Goal: Task Accomplishment & Management: Manage account settings

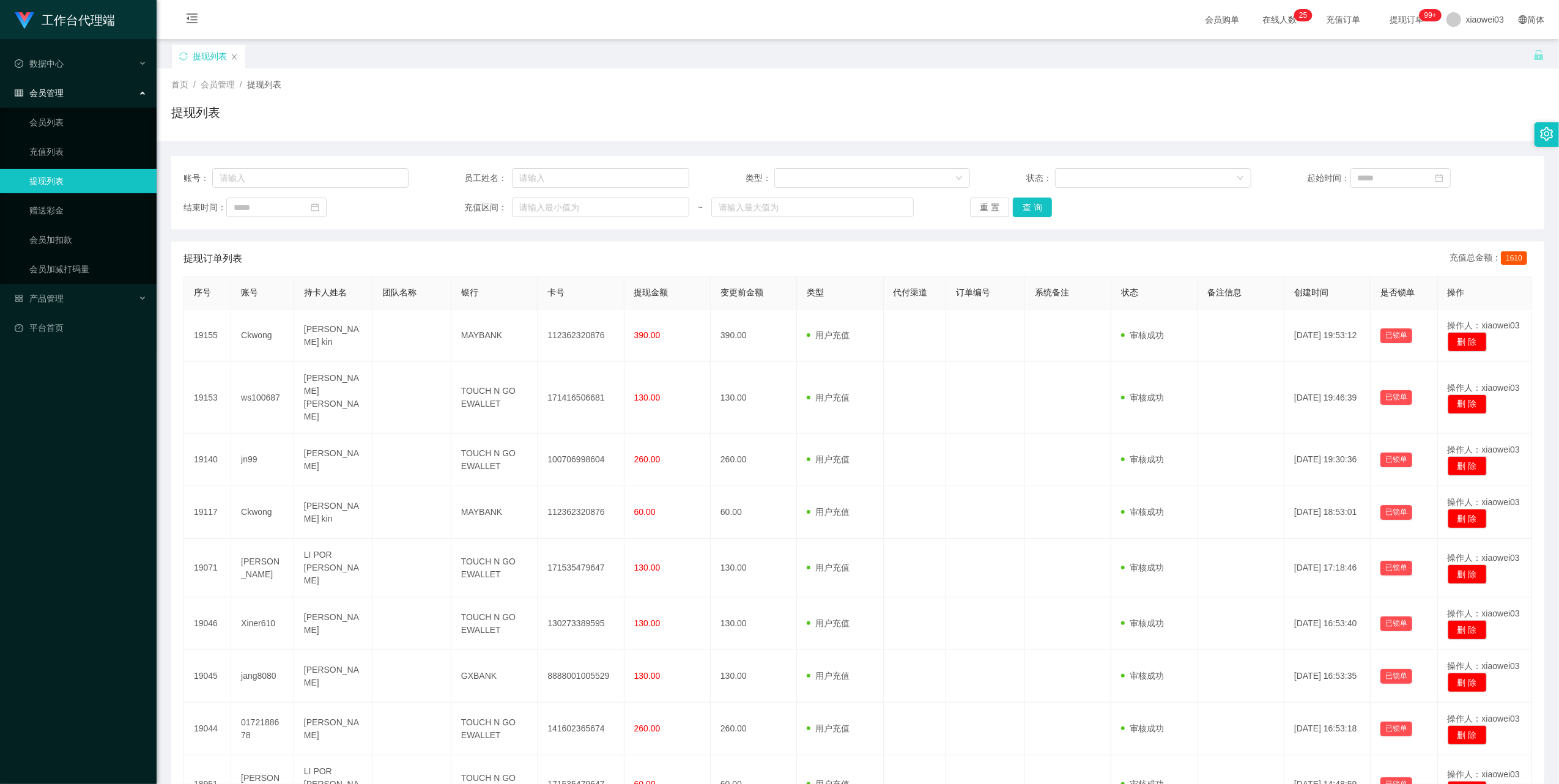
click at [273, 81] on span "提现列表" at bounding box center [264, 84] width 34 height 10
click at [76, 175] on link "提现列表" at bounding box center [88, 181] width 117 height 25
click at [1024, 204] on button "查 询" at bounding box center [1032, 207] width 39 height 20
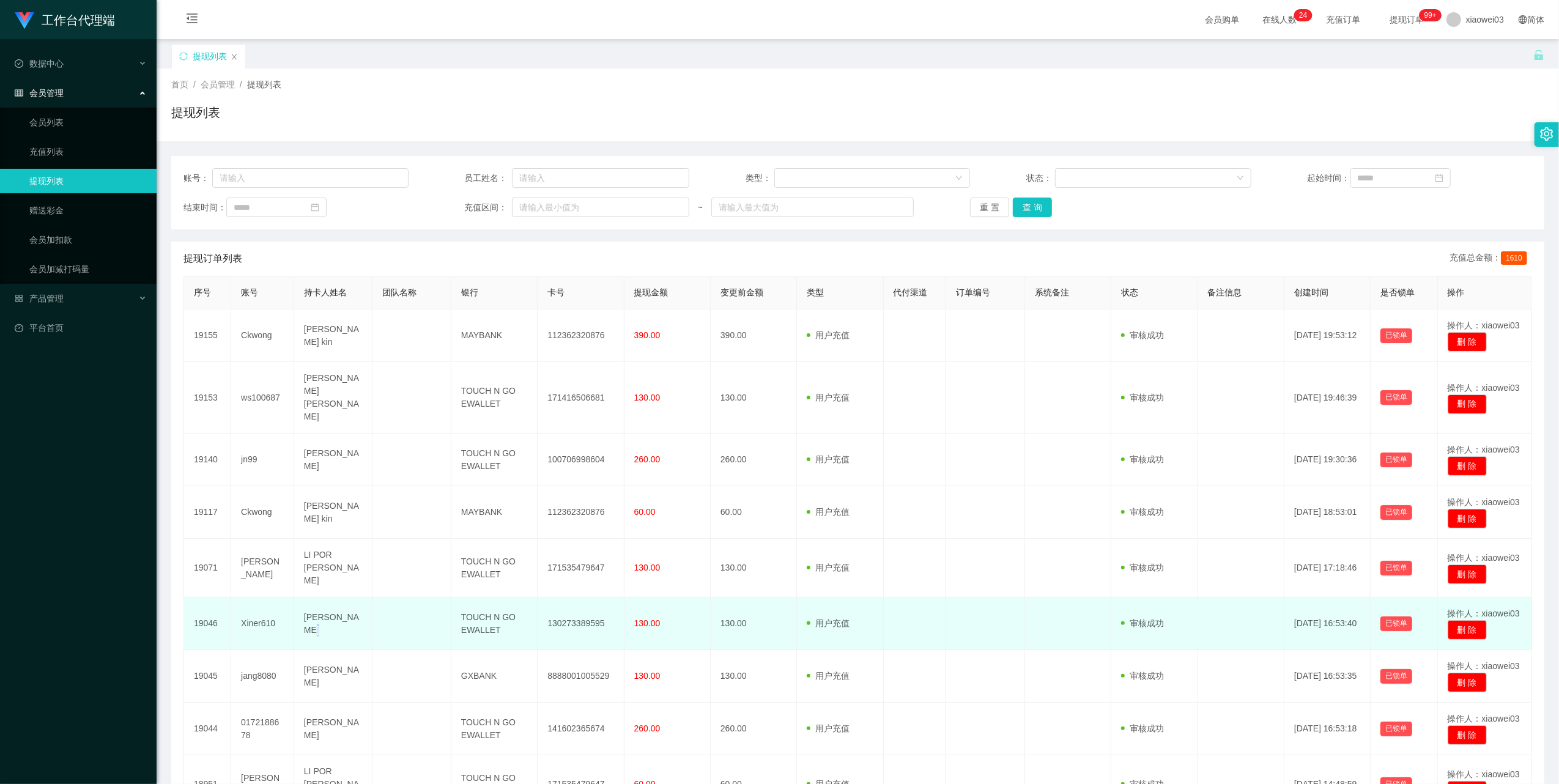
drag, startPoint x: 331, startPoint y: 605, endPoint x: 314, endPoint y: 601, distance: 17.5
click at [314, 601] on td "[PERSON_NAME]" at bounding box center [333, 624] width 79 height 52
drag, startPoint x: 314, startPoint y: 601, endPoint x: 348, endPoint y: 614, distance: 36.4
click at [348, 614] on td "[PERSON_NAME]" at bounding box center [333, 624] width 79 height 52
drag, startPoint x: 321, startPoint y: 609, endPoint x: 306, endPoint y: 586, distance: 27.5
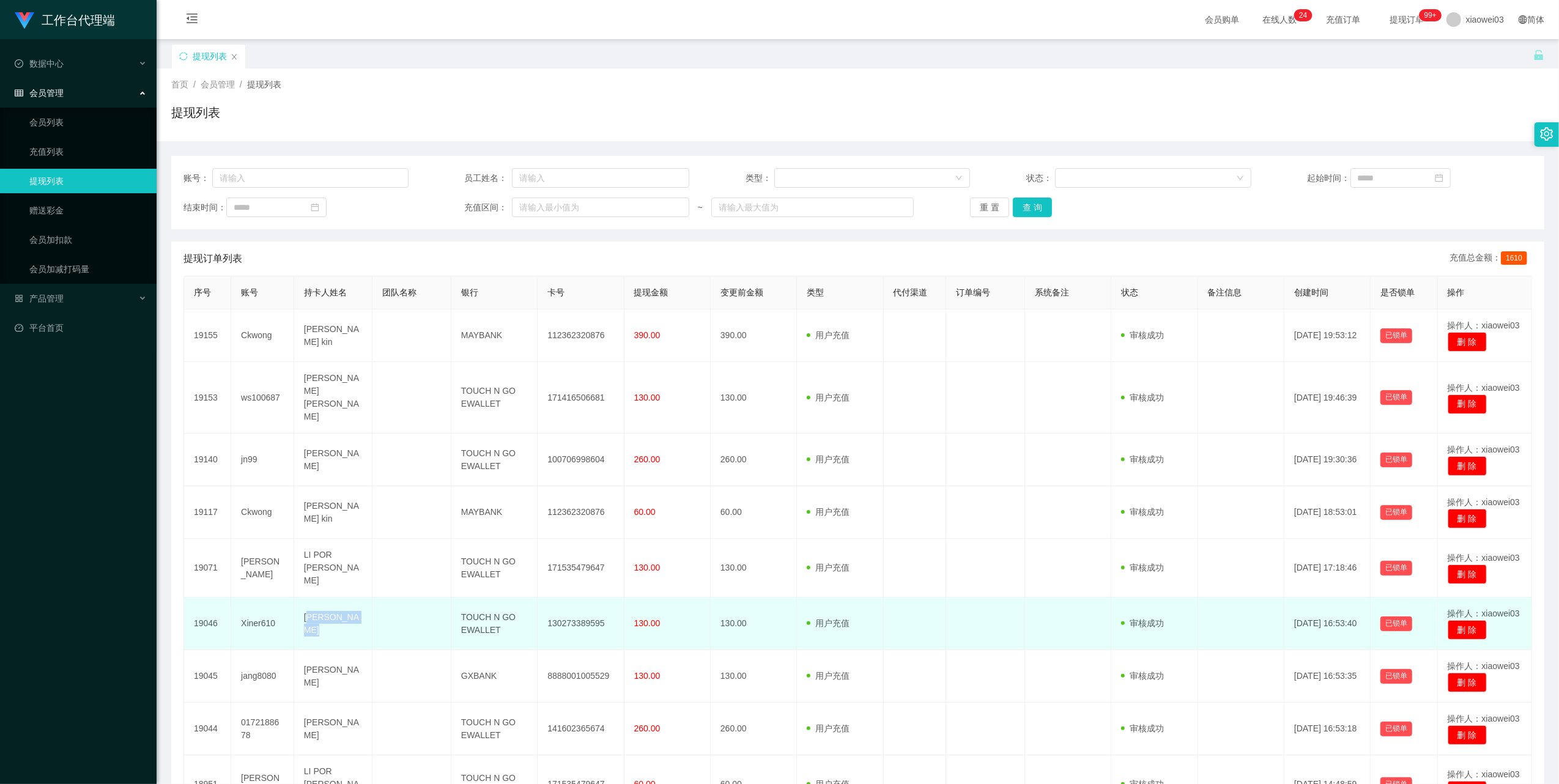
click at [306, 598] on td "[PERSON_NAME]" at bounding box center [333, 624] width 79 height 52
click at [330, 621] on td "[PERSON_NAME]" at bounding box center [333, 624] width 79 height 52
drag, startPoint x: 326, startPoint y: 604, endPoint x: 297, endPoint y: 579, distance: 38.3
click at [297, 598] on td "[PERSON_NAME]" at bounding box center [333, 624] width 79 height 52
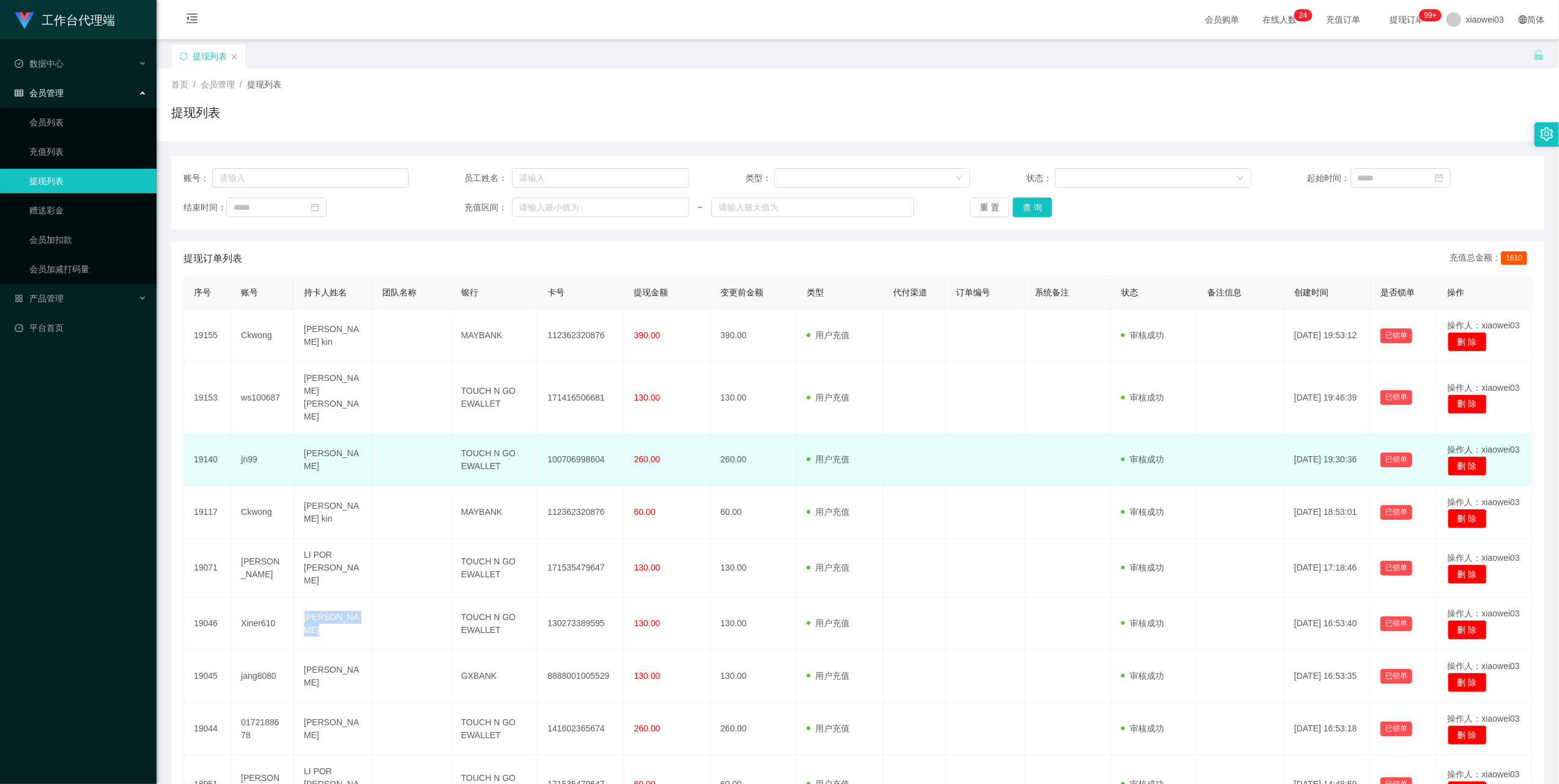
copy td "[PERSON_NAME]"
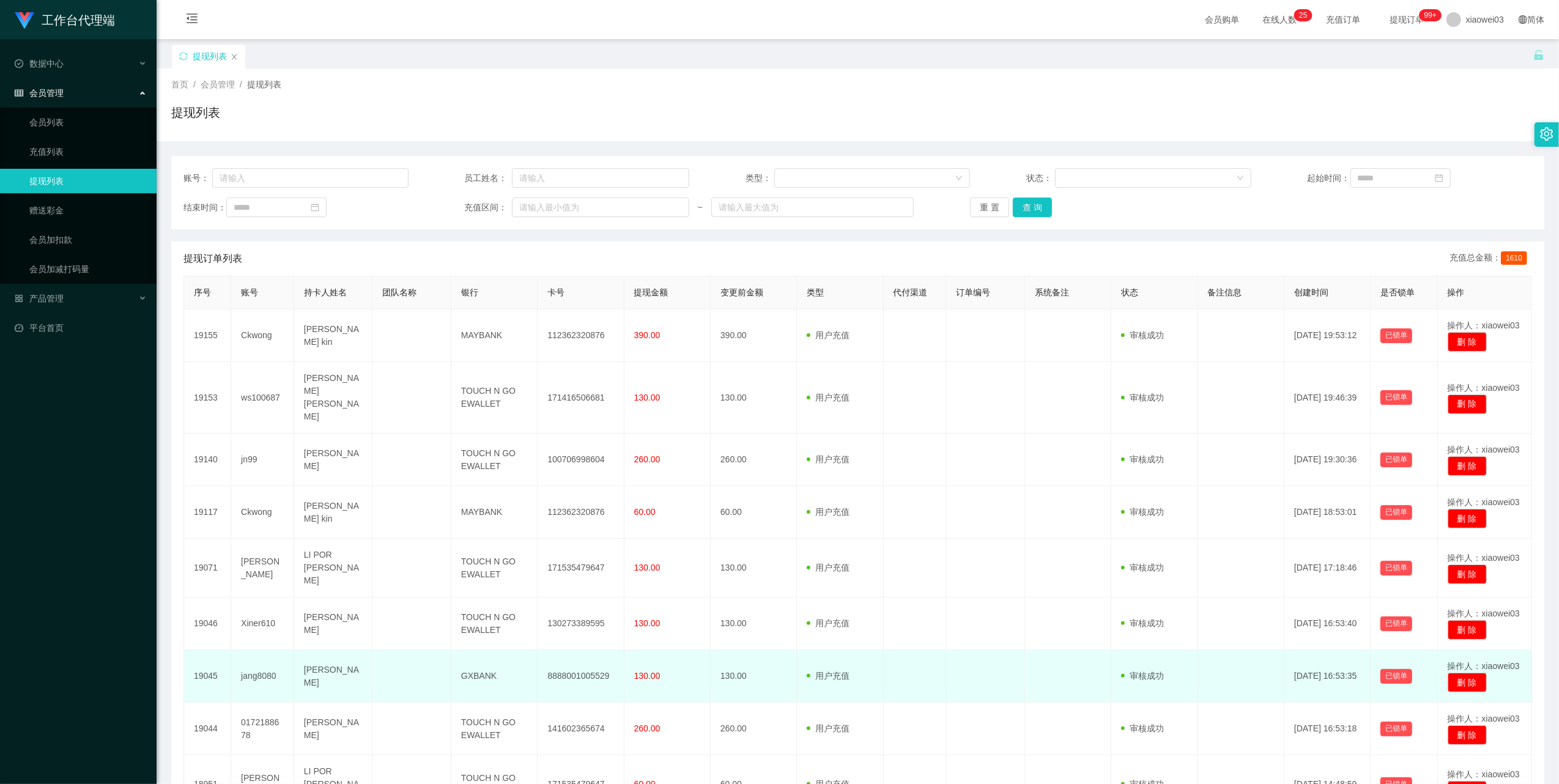
click at [351, 653] on td "[PERSON_NAME]" at bounding box center [333, 676] width 79 height 52
drag, startPoint x: 352, startPoint y: 654, endPoint x: 308, endPoint y: 640, distance: 46.2
click at [308, 650] on td "[PERSON_NAME]" at bounding box center [333, 676] width 79 height 52
drag, startPoint x: 308, startPoint y: 640, endPoint x: 344, endPoint y: 665, distance: 43.8
click at [344, 665] on td "[PERSON_NAME]" at bounding box center [333, 676] width 79 height 52
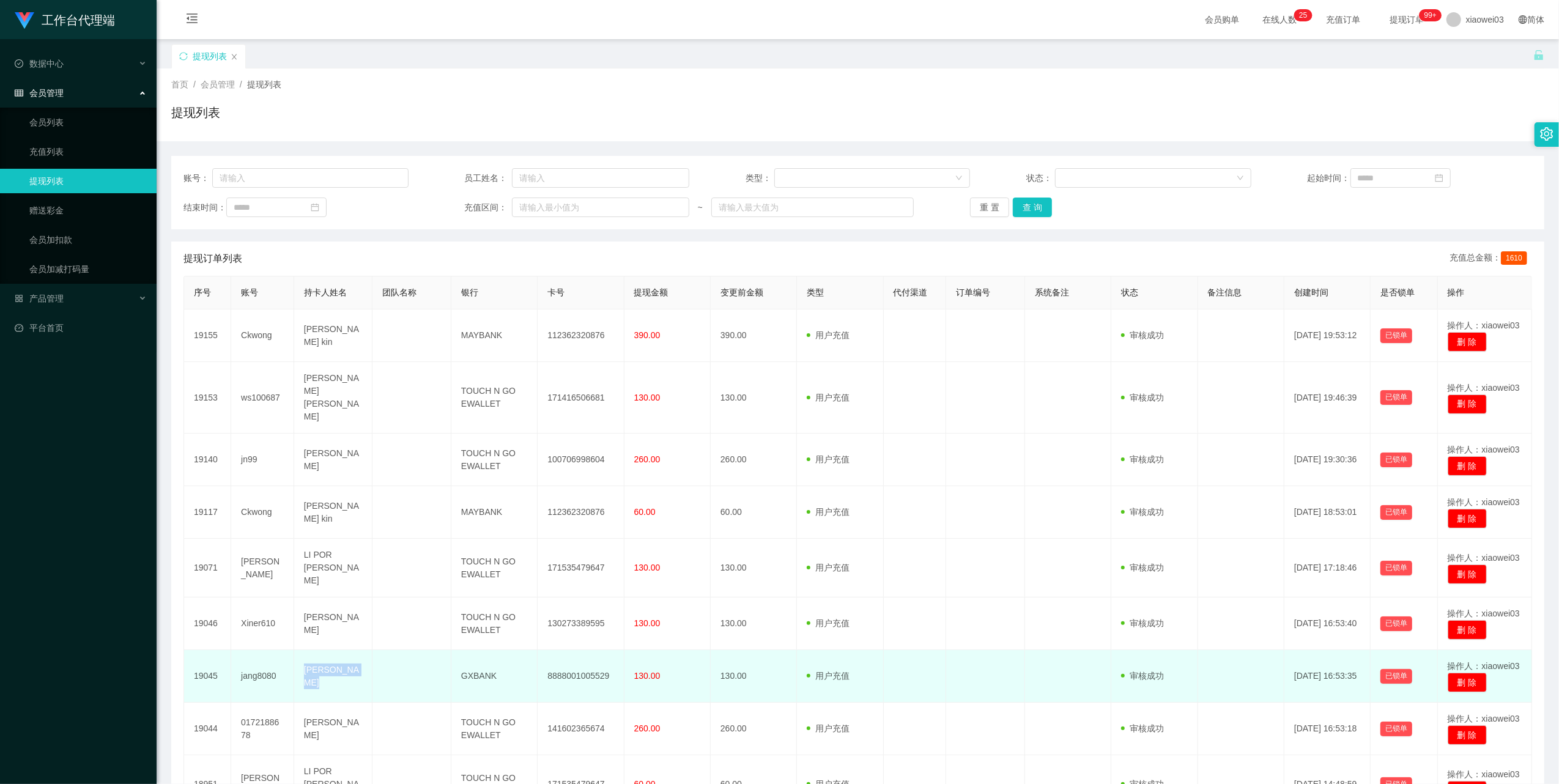
drag, startPoint x: 358, startPoint y: 651, endPoint x: 298, endPoint y: 654, distance: 60.1
click at [298, 654] on td "[PERSON_NAME]" at bounding box center [333, 676] width 79 height 52
copy td "[PERSON_NAME]"
